Goal: Task Accomplishment & Management: Use online tool/utility

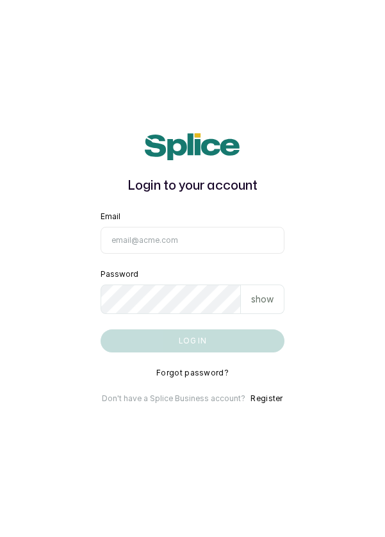
click at [248, 254] on input "Email" at bounding box center [193, 240] width 185 height 27
type input "info@dermaspaceng.com"
click at [101, 330] on button "Log in" at bounding box center [193, 341] width 185 height 23
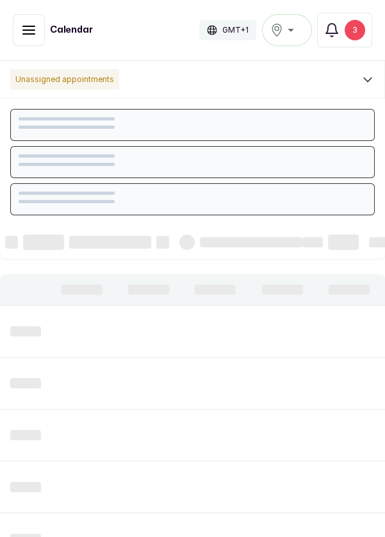
scroll to position [431, 0]
click at [356, 26] on div "3" at bounding box center [355, 30] width 21 height 21
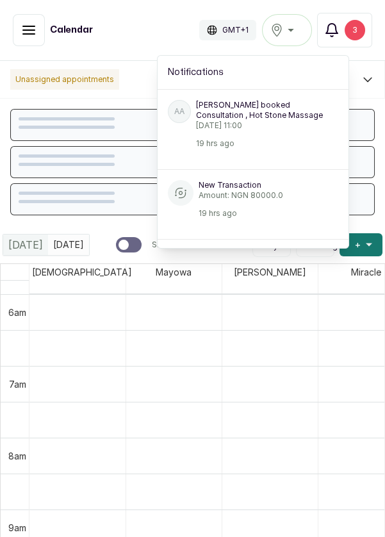
click at [350, 37] on div "3" at bounding box center [355, 30] width 21 height 21
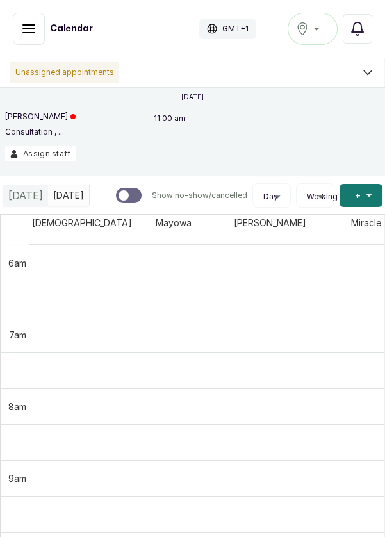
click at [360, 31] on icon "button" at bounding box center [357, 28] width 15 height 15
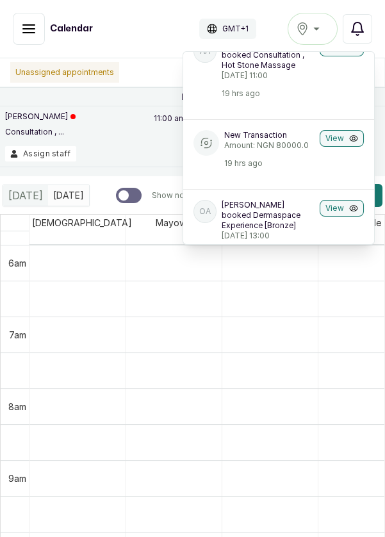
scroll to position [56, 0]
